Goal: Navigation & Orientation: Find specific page/section

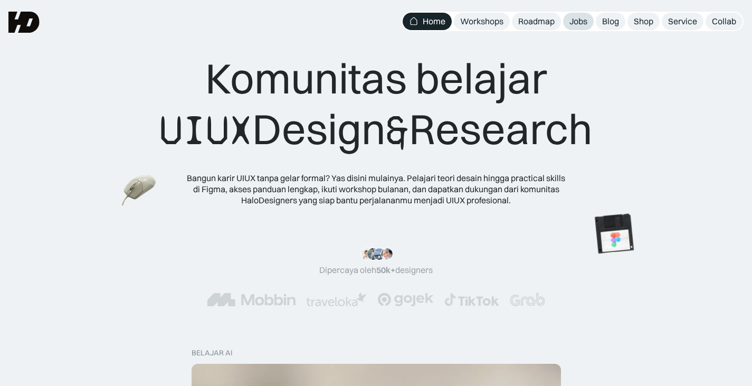
click at [583, 23] on div "Jobs" at bounding box center [579, 21] width 18 height 11
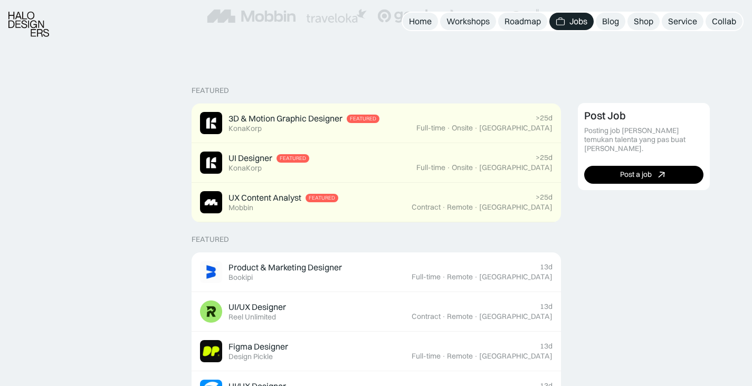
scroll to position [212, 0]
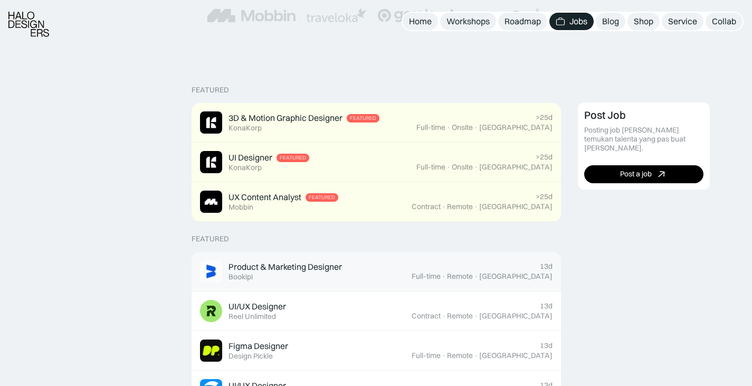
click at [411, 260] on div "Product & Marketing Designer Featured Bookipi" at bounding box center [306, 271] width 212 height 22
